Goal: Information Seeking & Learning: Learn about a topic

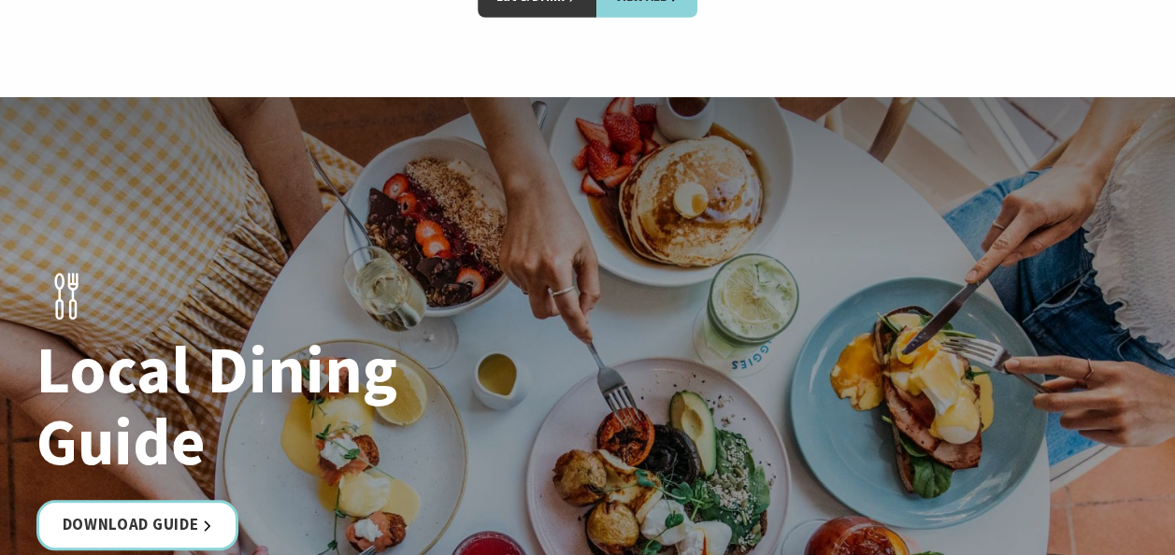
scroll to position [2803, 0]
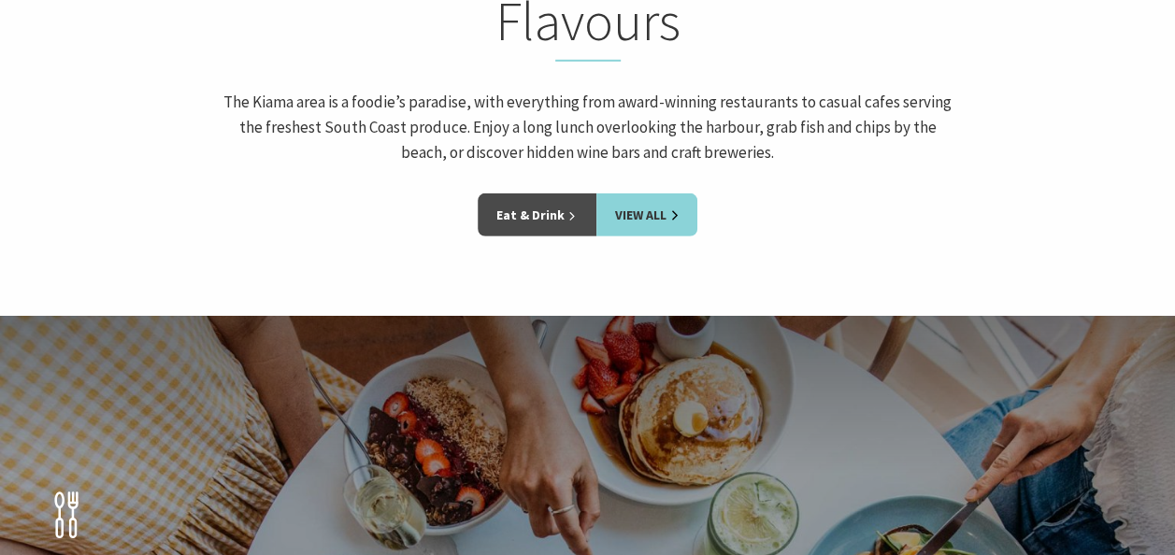
click at [540, 193] on link "Eat & Drink" at bounding box center [536, 214] width 119 height 43
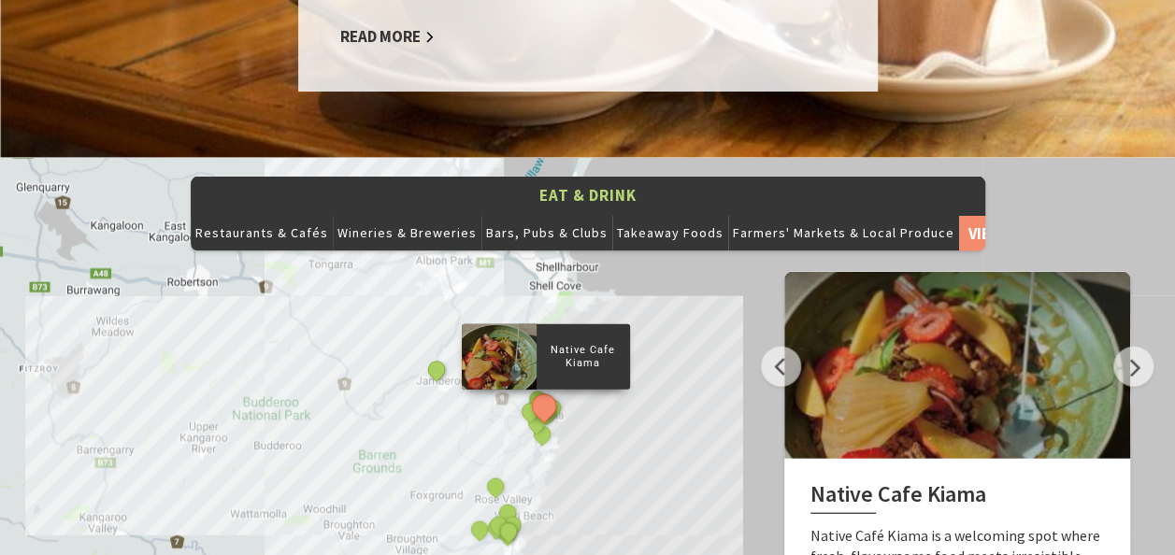
scroll to position [1869, 0]
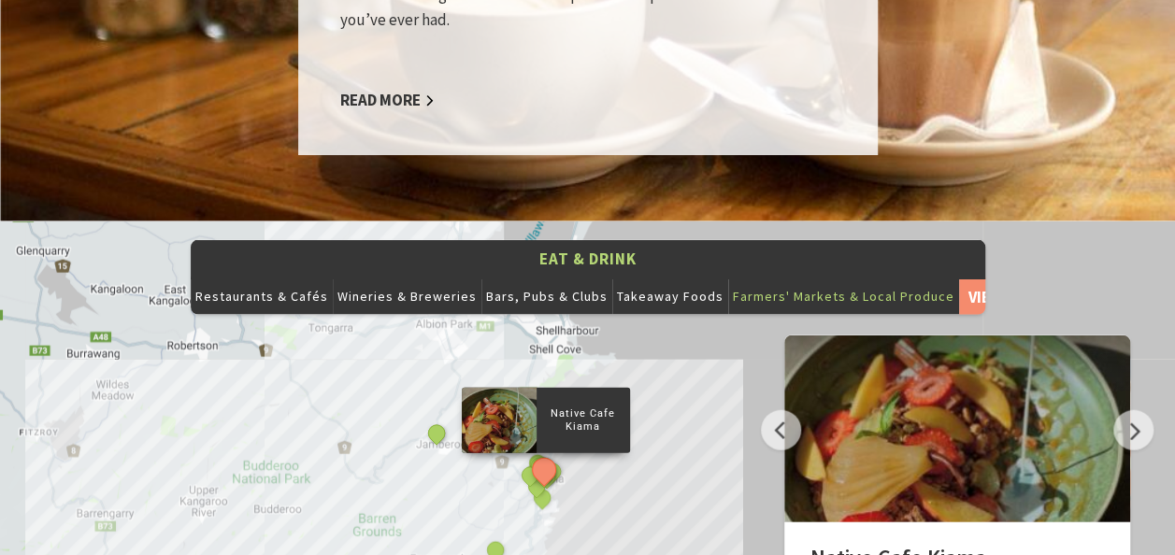
click at [822, 278] on button "Farmers' Markets & Local Produce" at bounding box center [843, 296] width 231 height 37
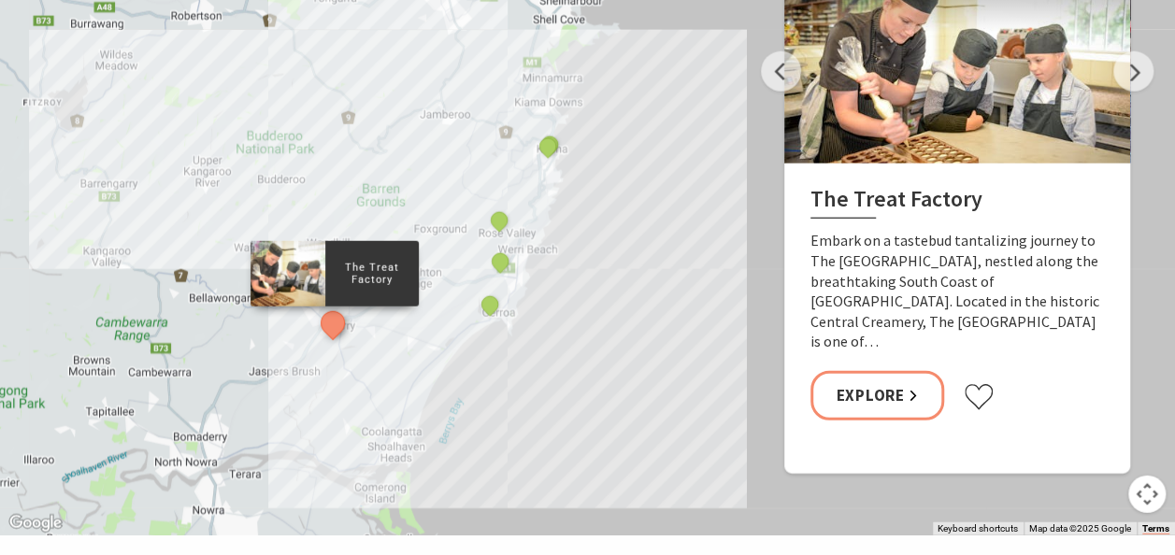
scroll to position [2243, 0]
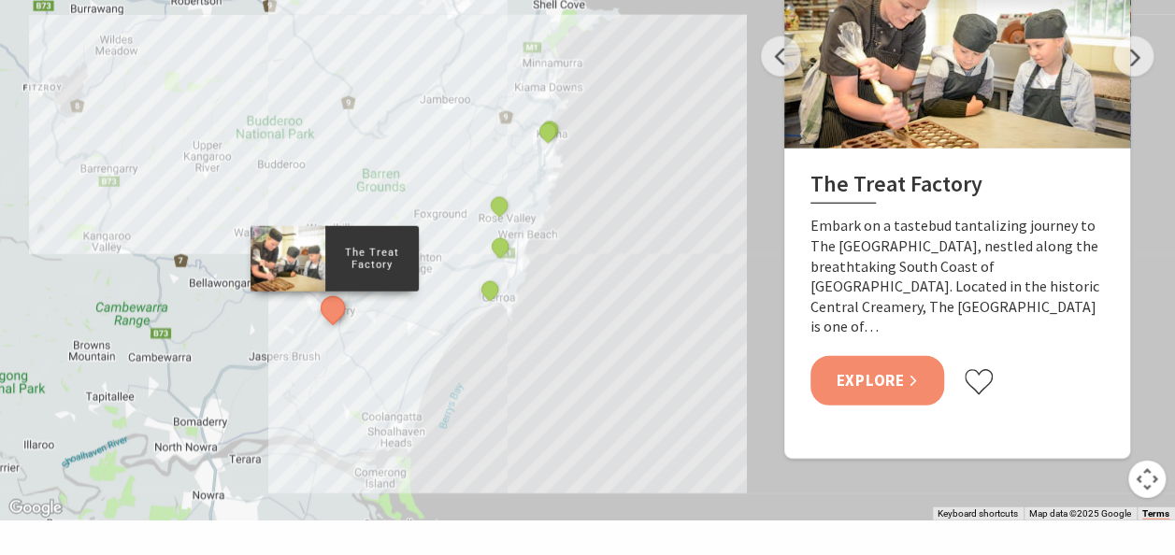
click at [891, 356] on link "Explore" at bounding box center [877, 381] width 135 height 50
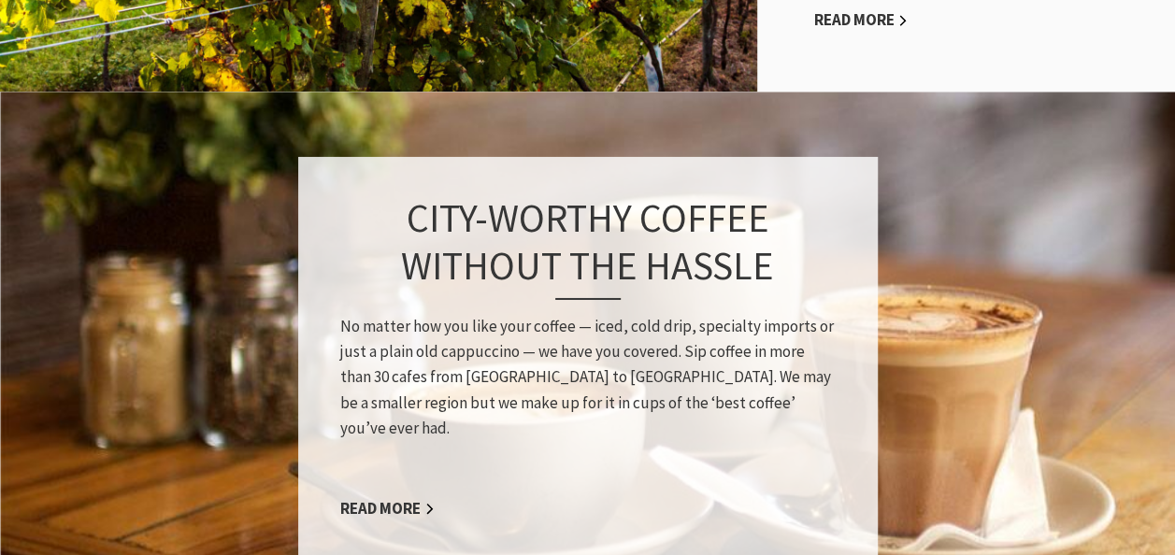
scroll to position [1588, 0]
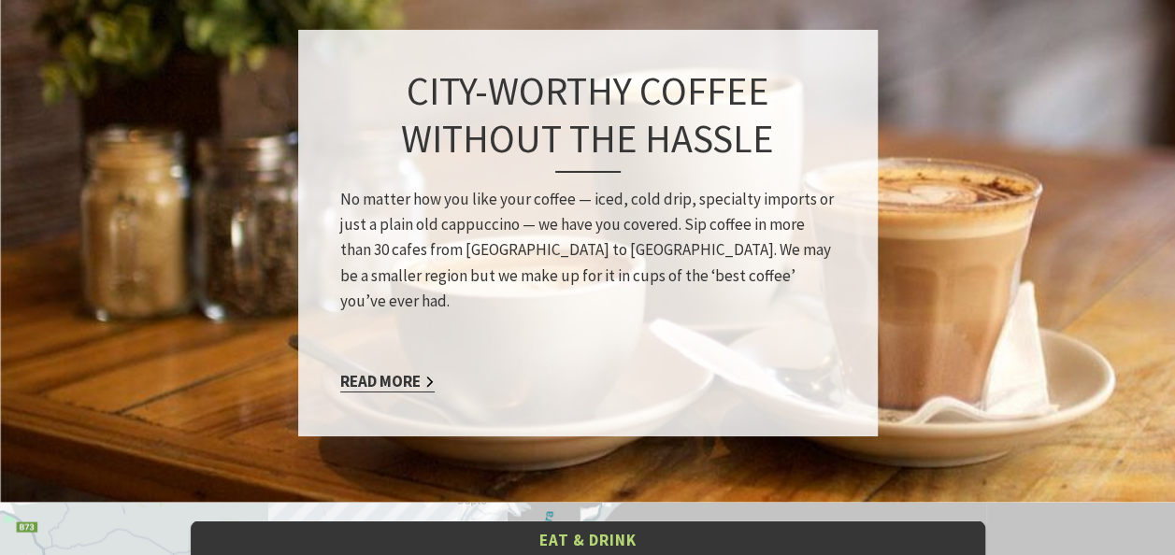
click at [392, 371] on link "Read More" at bounding box center [387, 381] width 94 height 21
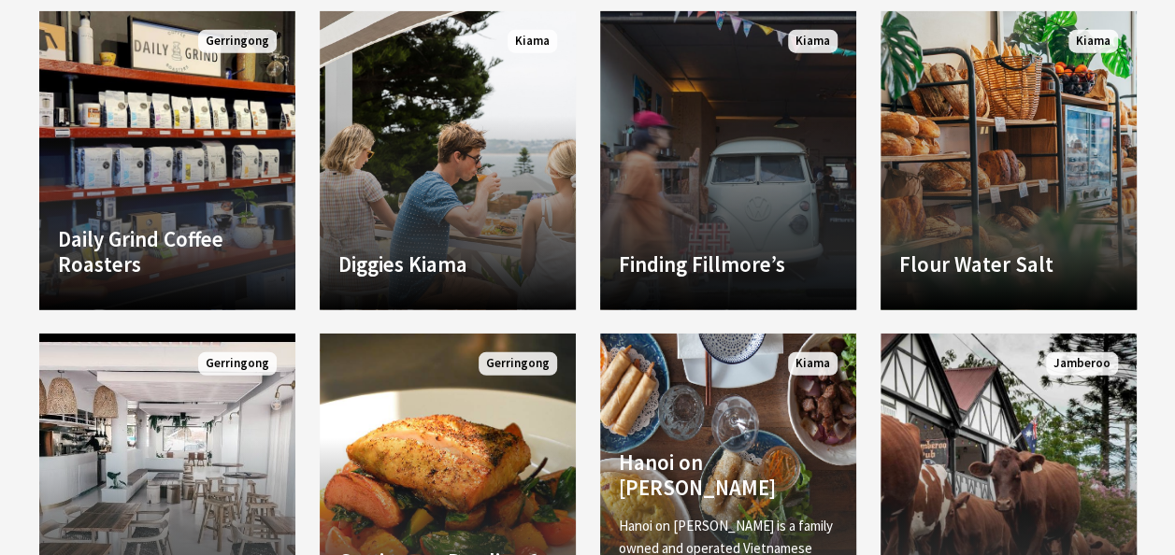
scroll to position [2243, 0]
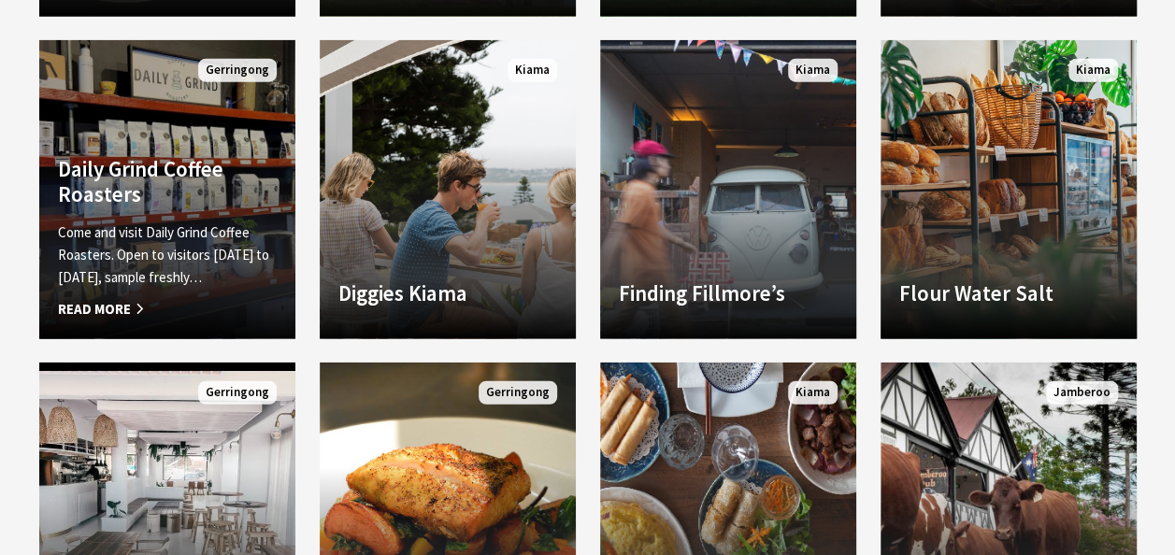
click at [180, 163] on h4 "Daily Grind Coffee Roasters" at bounding box center [167, 181] width 219 height 51
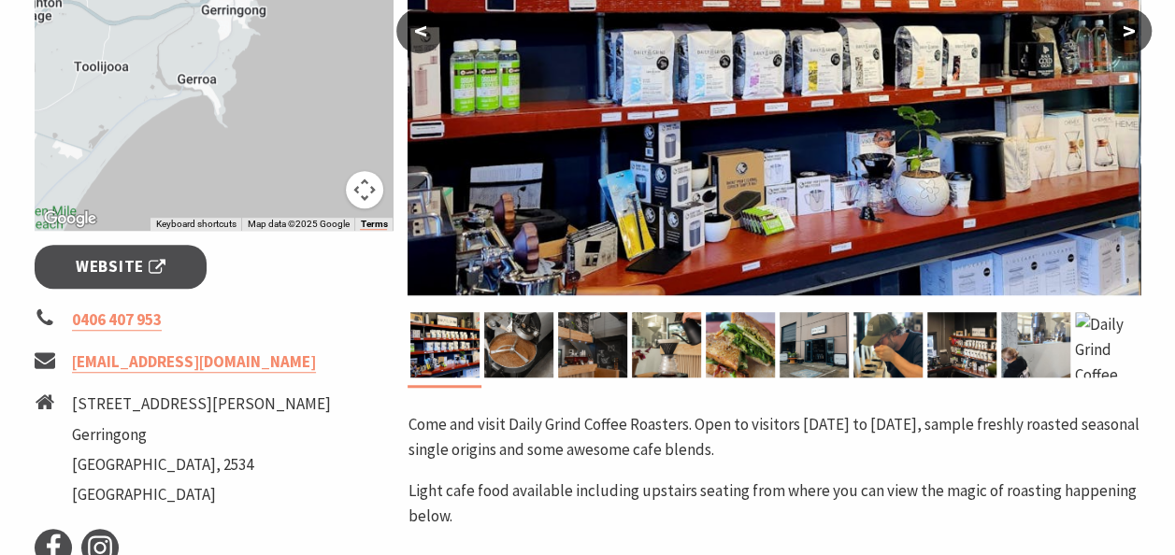
scroll to position [374, 0]
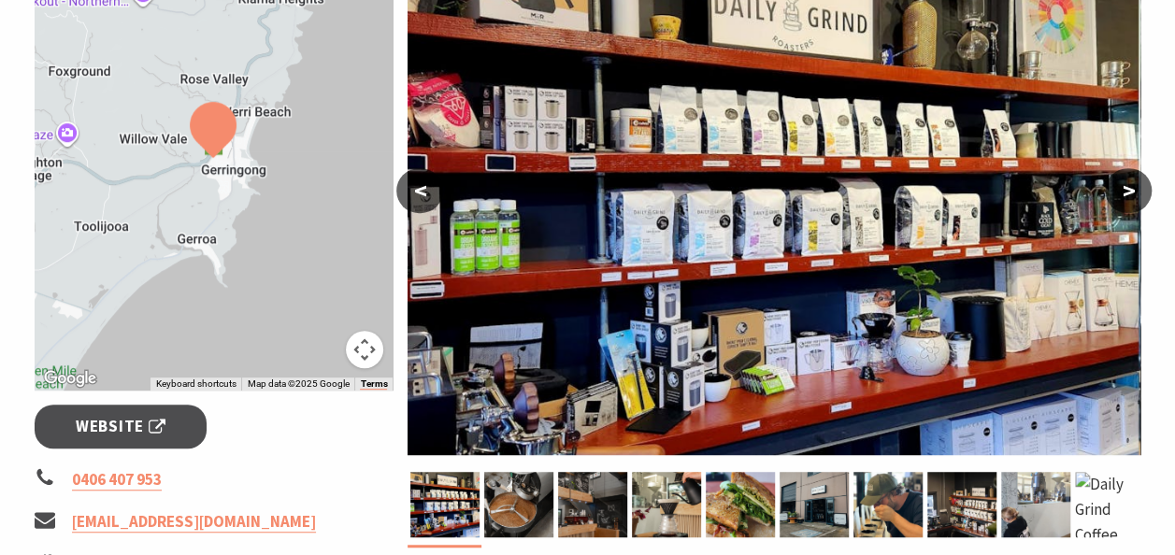
click at [202, 176] on div at bounding box center [214, 158] width 359 height 464
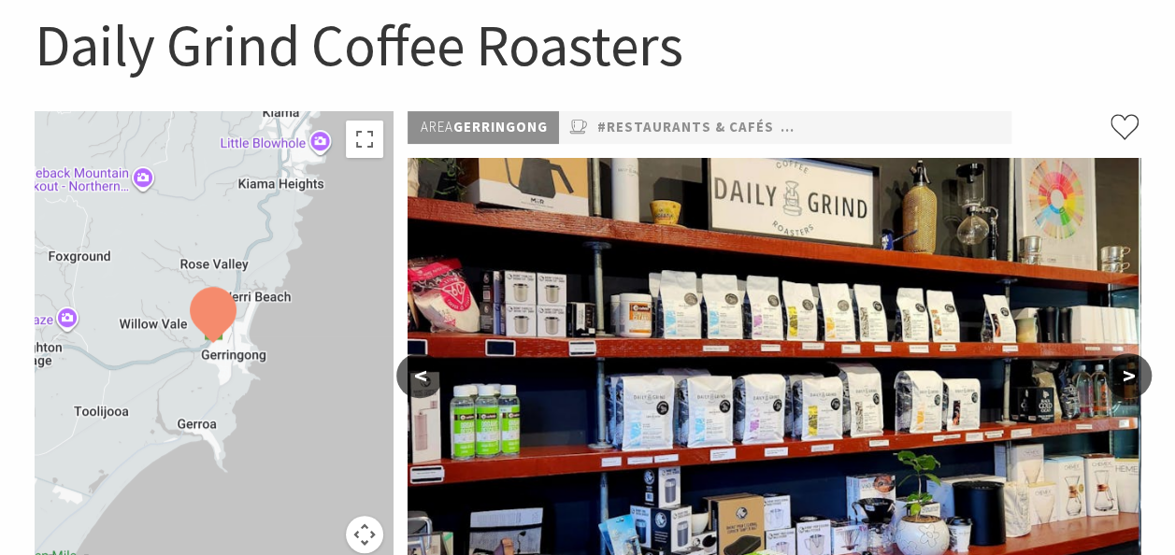
scroll to position [187, 0]
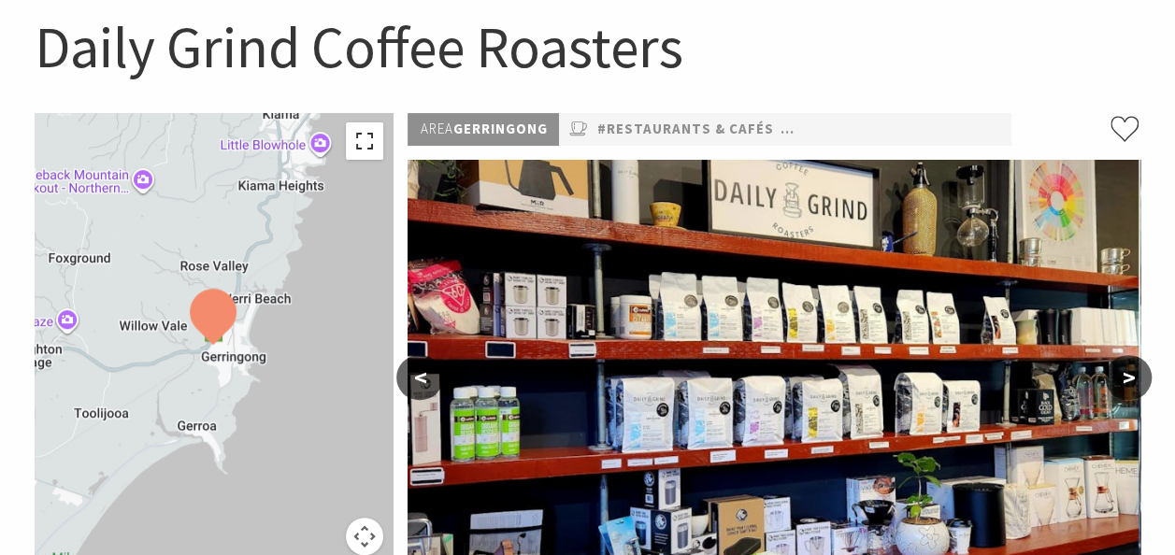
click at [372, 138] on button "Toggle fullscreen view" at bounding box center [364, 140] width 37 height 37
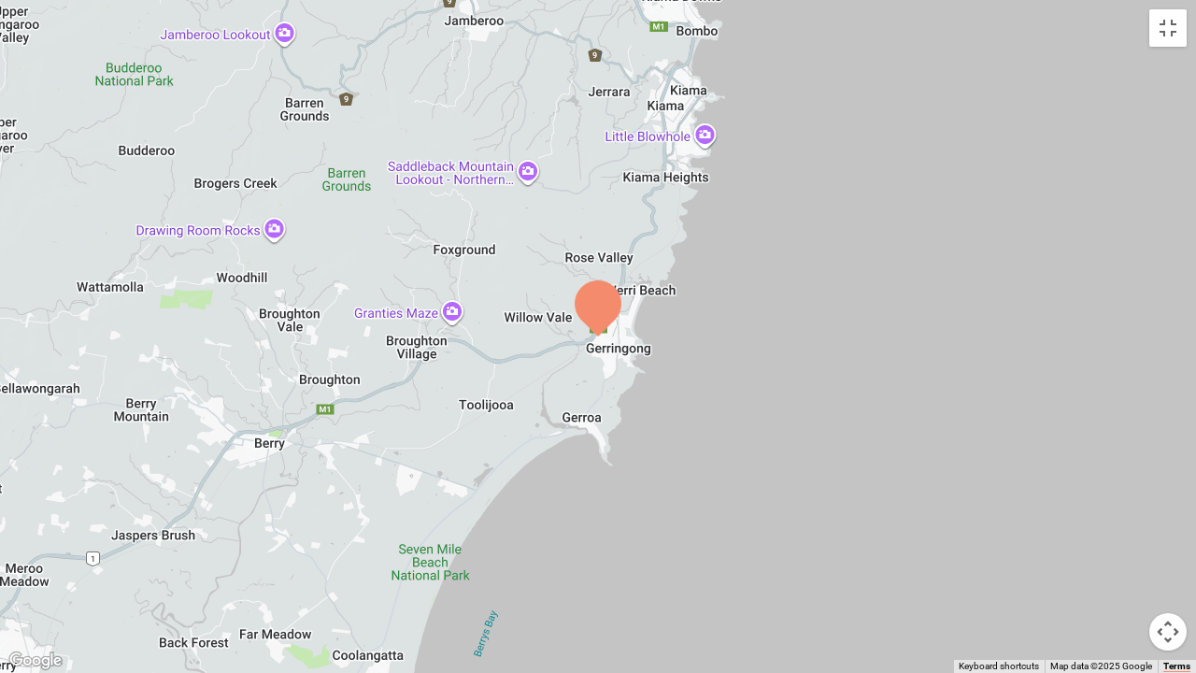
click at [605, 336] on img at bounding box center [598, 308] width 62 height 71
click at [601, 318] on img at bounding box center [598, 308] width 62 height 71
click at [1169, 36] on button "Toggle fullscreen view" at bounding box center [1167, 27] width 37 height 37
